Goal: Information Seeking & Learning: Learn about a topic

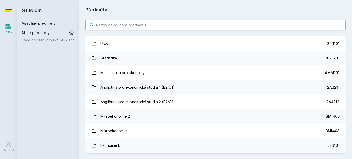
click at [134, 21] on input "search" at bounding box center [215, 25] width 260 height 10
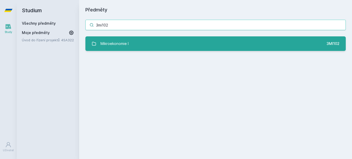
type input "3mi102"
click at [134, 41] on link "Mikroekonomie I 3MI102" at bounding box center [215, 43] width 260 height 15
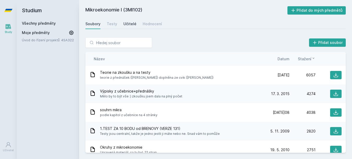
click at [129, 24] on div "Učitelé" at bounding box center [129, 23] width 13 height 5
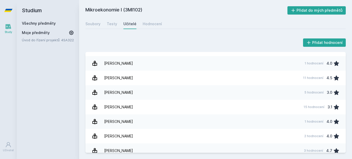
scroll to position [182, 0]
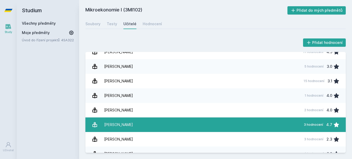
click at [149, 121] on link "[PERSON_NAME] 3 hodnocení 4.7" at bounding box center [215, 125] width 260 height 15
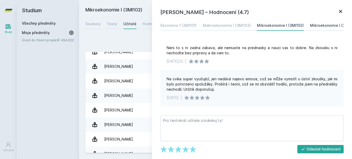
click at [311, 27] on div "Mikroekonomie I (3MI106)" at bounding box center [333, 25] width 47 height 5
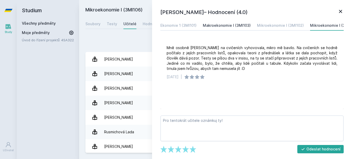
click at [221, 28] on div "Makroekonomie I (3MI103)" at bounding box center [227, 25] width 48 height 5
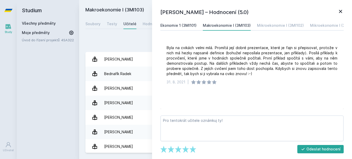
click at [182, 26] on div "Ekonomie 1 (3MI101)" at bounding box center [178, 25] width 36 height 5
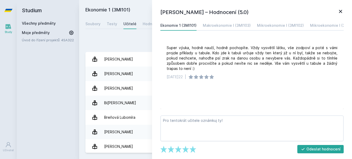
click at [340, 12] on icon at bounding box center [340, 11] width 3 height 3
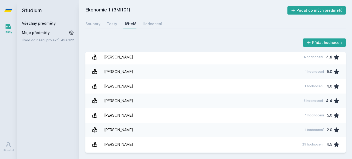
scroll to position [128, 0]
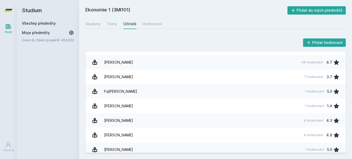
click at [53, 23] on link "Všechny předměty" at bounding box center [39, 23] width 34 height 4
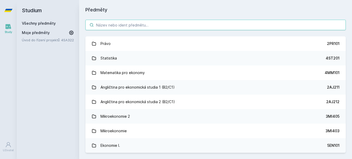
click at [117, 28] on input "search" at bounding box center [215, 25] width 260 height 10
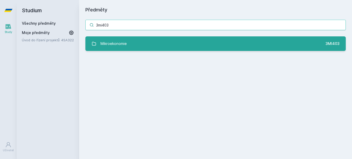
type input "3mi403"
click at [131, 41] on link "Mikroekonomie 3MI403" at bounding box center [215, 43] width 260 height 15
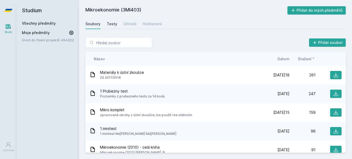
click at [110, 24] on div "Testy" at bounding box center [112, 23] width 10 height 5
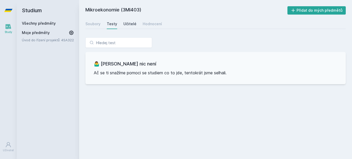
click at [123, 22] on div "Učitelé" at bounding box center [129, 23] width 13 height 5
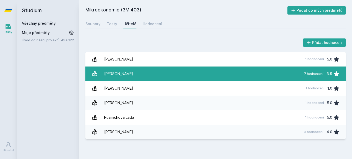
click at [164, 77] on link "[PERSON_NAME] 7 hodnocení 3.9" at bounding box center [215, 74] width 260 height 15
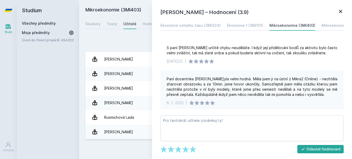
click at [339, 12] on icon at bounding box center [340, 11] width 6 height 6
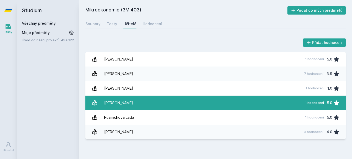
click at [133, 98] on link "[PERSON_NAME] 1 hodnocení 5.0" at bounding box center [215, 103] width 260 height 15
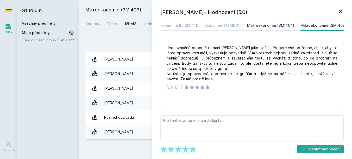
click at [254, 28] on div "Makroekonomie (3MI404)" at bounding box center [270, 25] width 47 height 5
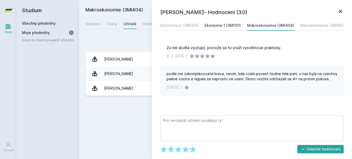
click at [221, 23] on link "Ekonomie 1 (3MI101)" at bounding box center [222, 25] width 36 height 10
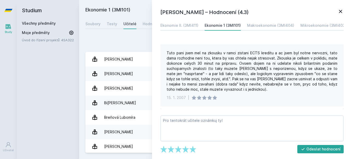
scroll to position [60, 0]
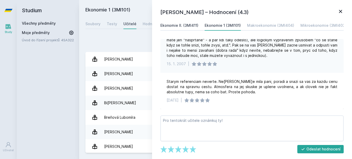
click at [184, 24] on div "Ekonomie II. (3MI411)" at bounding box center [179, 25] width 38 height 5
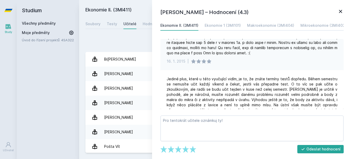
scroll to position [190, 0]
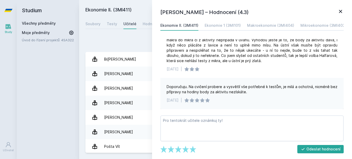
click at [340, 11] on icon at bounding box center [340, 11] width 6 height 6
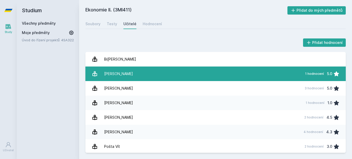
scroll to position [59, 0]
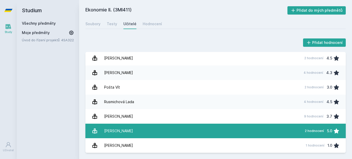
click at [137, 124] on link "[PERSON_NAME] 2 hodnocení 5.0" at bounding box center [215, 131] width 260 height 15
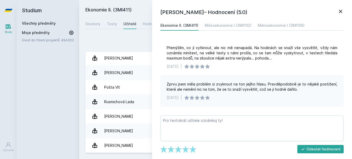
click at [338, 8] on icon at bounding box center [340, 11] width 6 height 6
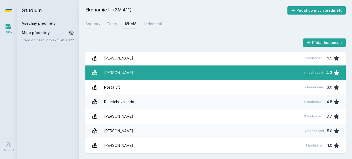
click at [106, 72] on div "[PERSON_NAME]" at bounding box center [118, 73] width 29 height 10
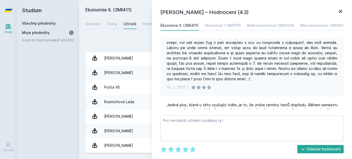
scroll to position [190, 0]
